Goal: Task Accomplishment & Management: Use online tool/utility

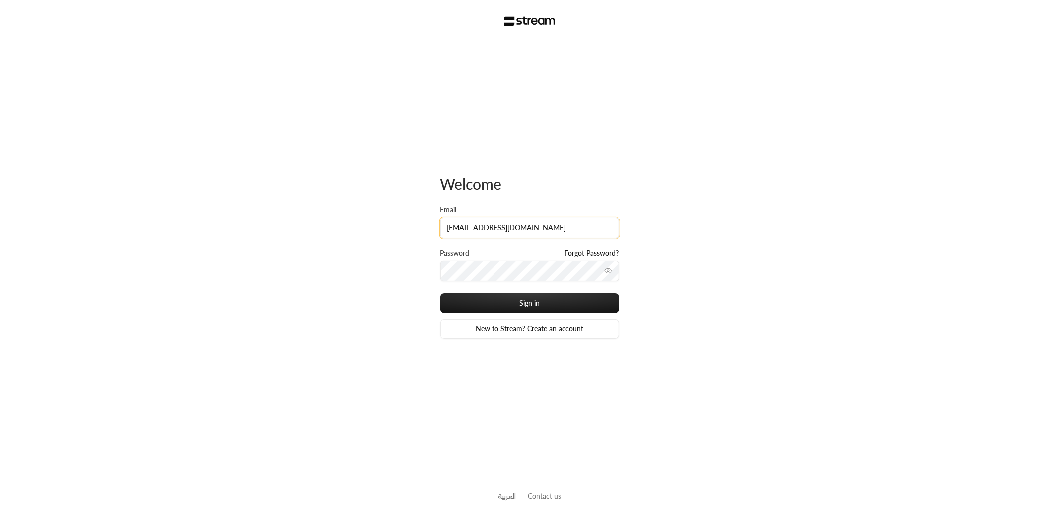
click at [549, 221] on input "[EMAIL_ADDRESS][DOMAIN_NAME]" at bounding box center [530, 228] width 179 height 20
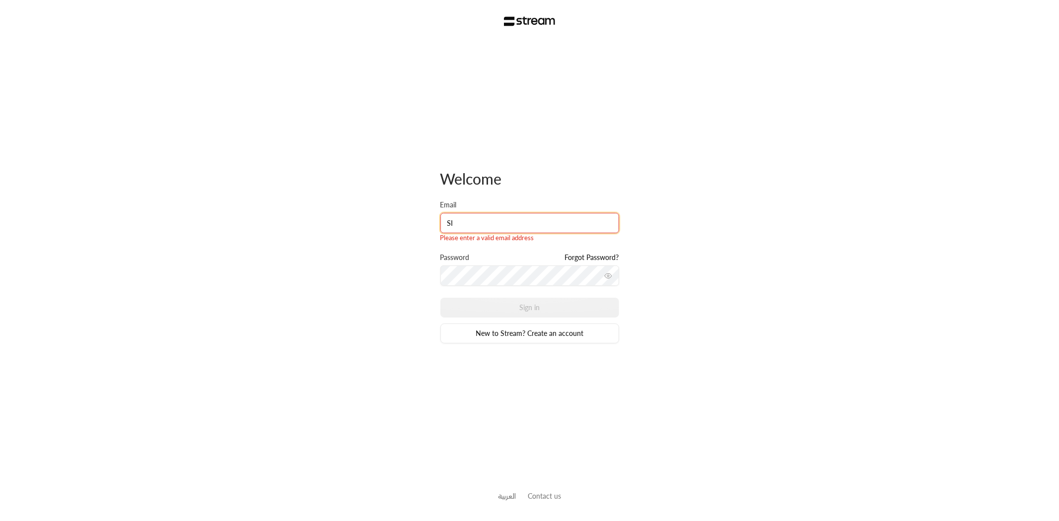
type input "[EMAIL_ADDRESS][DOMAIN_NAME]"
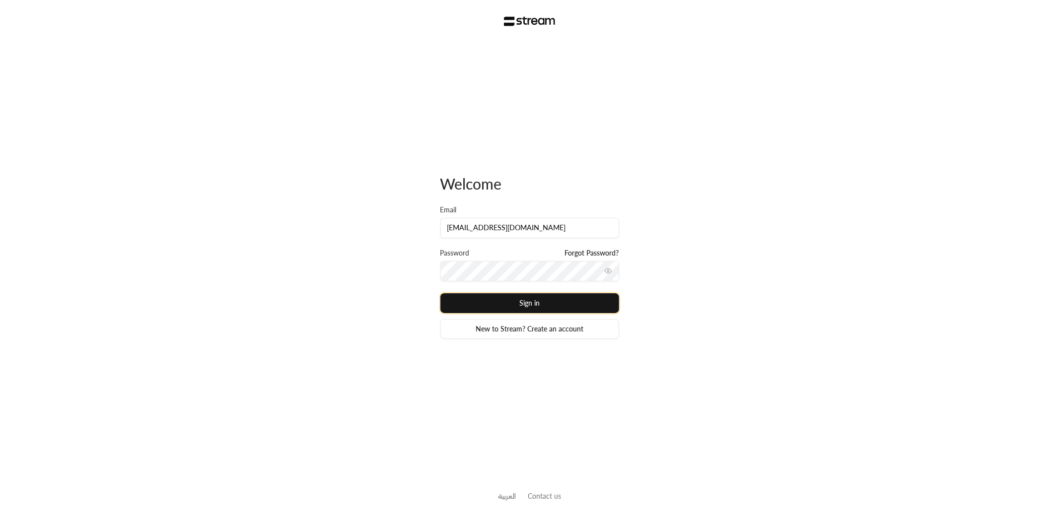
click at [542, 311] on button "Sign in" at bounding box center [530, 304] width 179 height 20
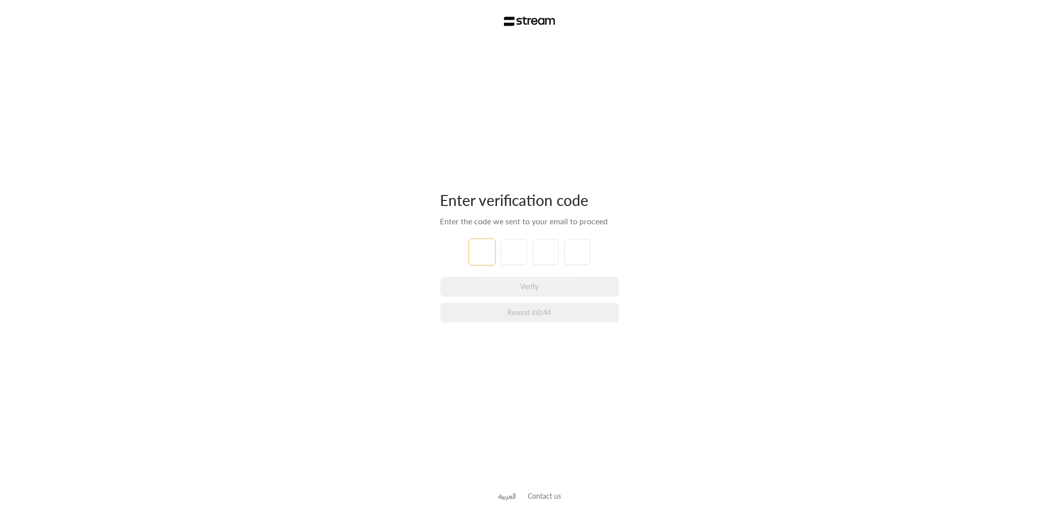
type input "3"
type input "9"
type input "8"
type input "3"
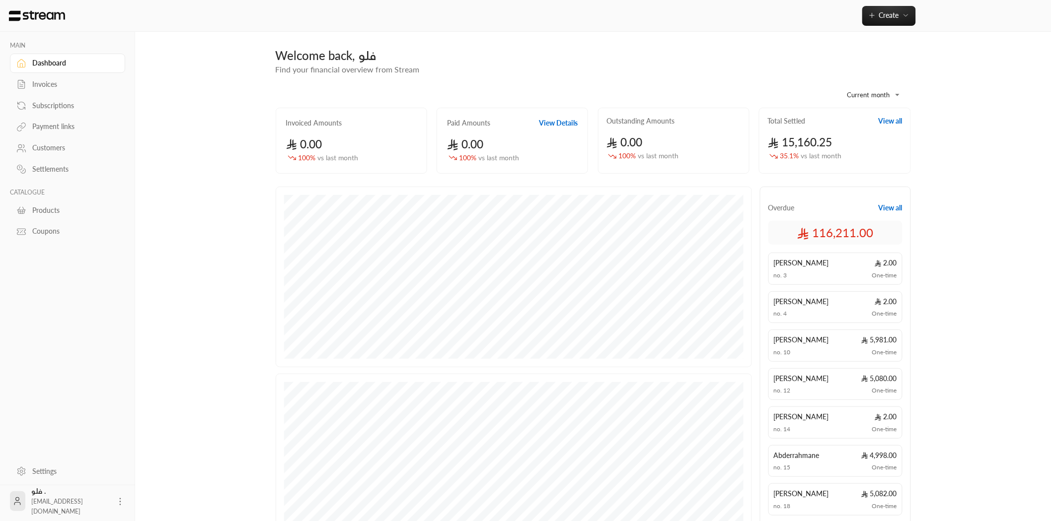
click at [41, 82] on div "Invoices" at bounding box center [72, 84] width 80 height 10
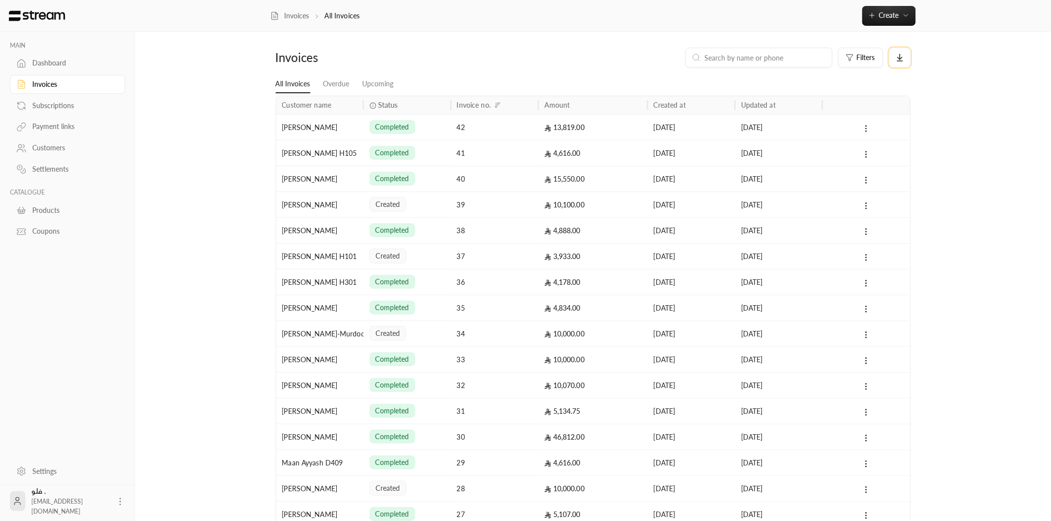
click at [894, 60] on button at bounding box center [900, 58] width 22 height 20
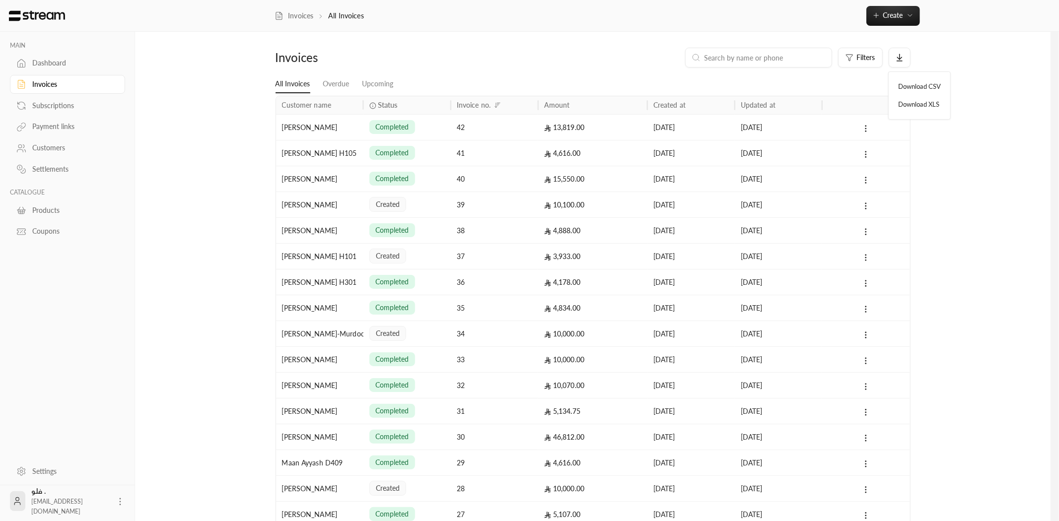
click at [862, 60] on div at bounding box center [529, 260] width 1059 height 521
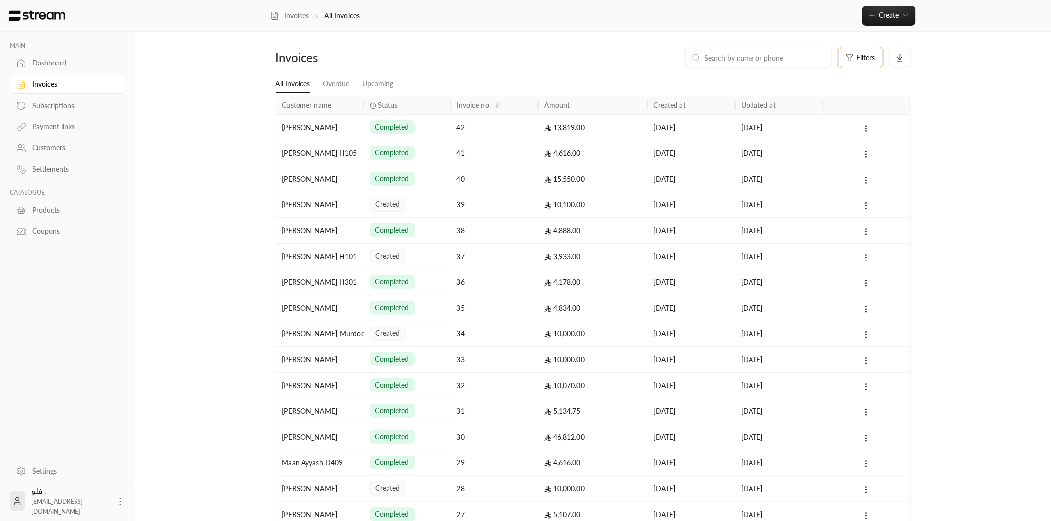
click at [862, 60] on span "Filters" at bounding box center [866, 57] width 18 height 7
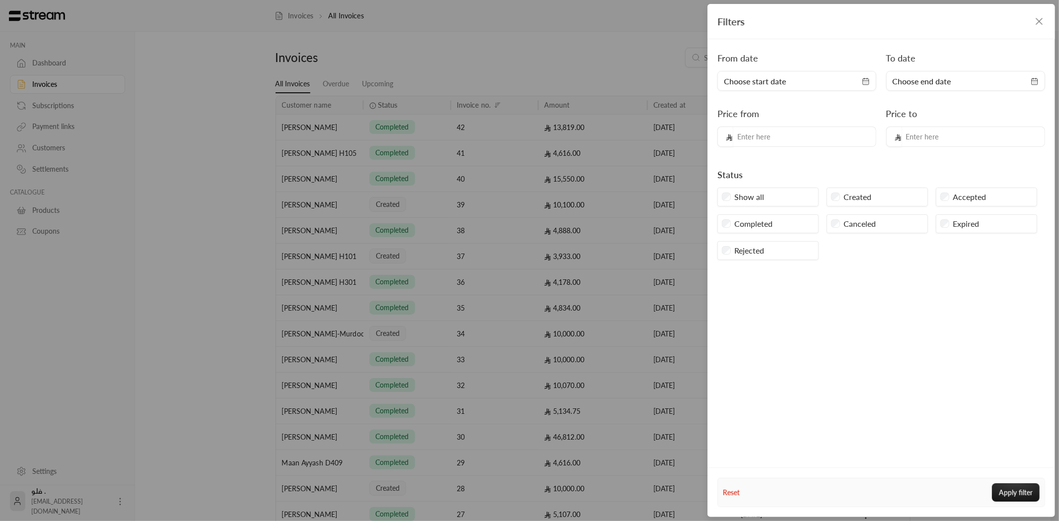
click at [732, 224] on div "Completed" at bounding box center [768, 224] width 101 height 19
click at [1016, 493] on button "Apply filter" at bounding box center [1016, 493] width 48 height 18
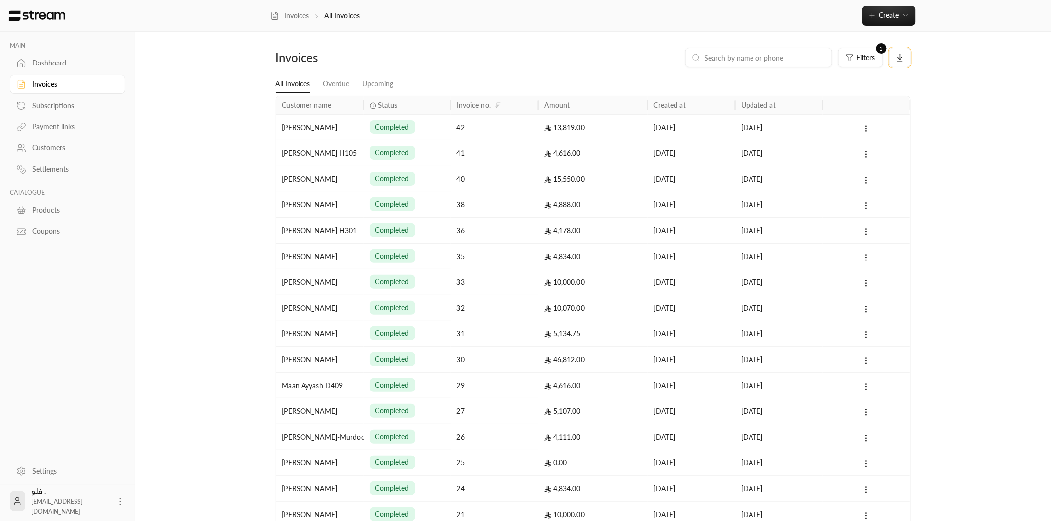
click at [904, 57] on button at bounding box center [900, 58] width 22 height 20
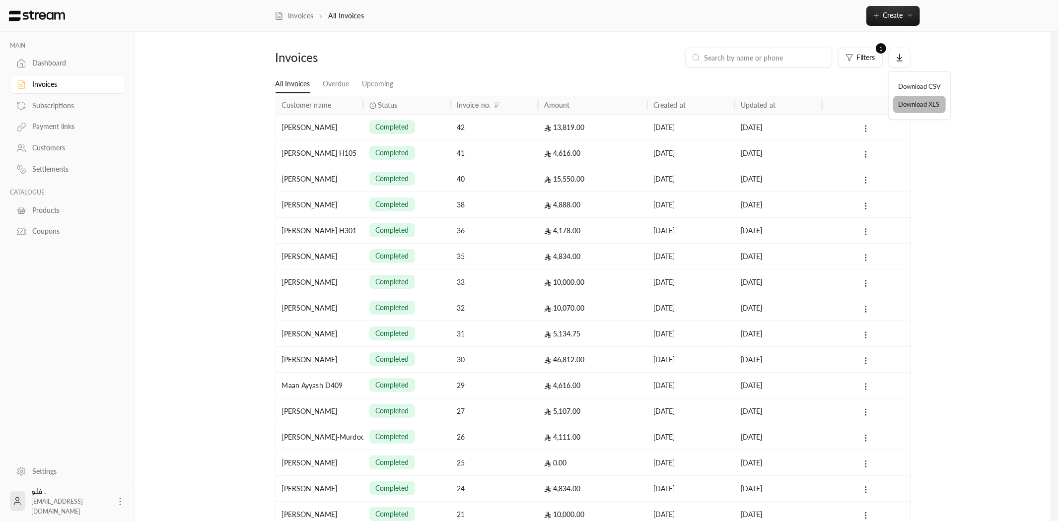
click at [909, 104] on li "Download XLS" at bounding box center [919, 105] width 53 height 18
